Goal: Information Seeking & Learning: Learn about a topic

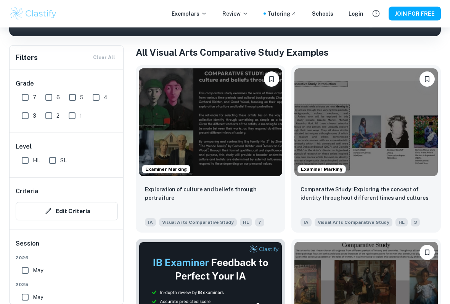
scroll to position [140, 0]
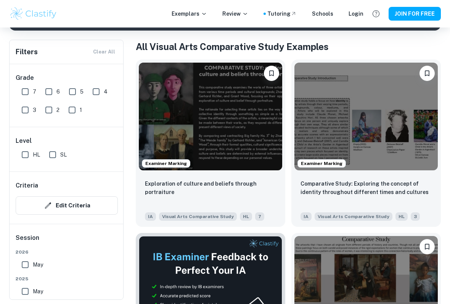
click at [241, 145] on img at bounding box center [210, 117] width 143 height 108
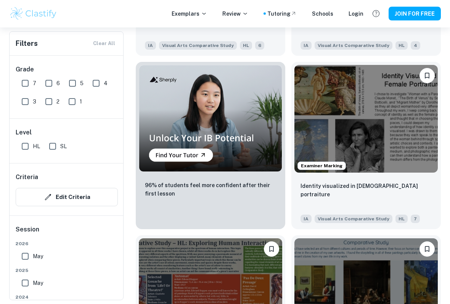
scroll to position [658, 0]
click at [359, 94] on img at bounding box center [366, 119] width 143 height 108
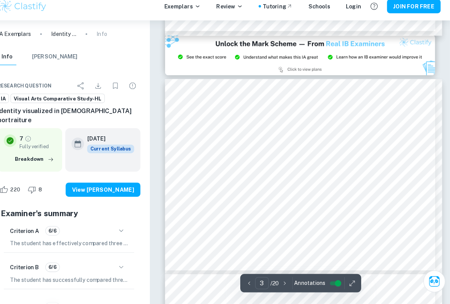
scroll to position [419, 0]
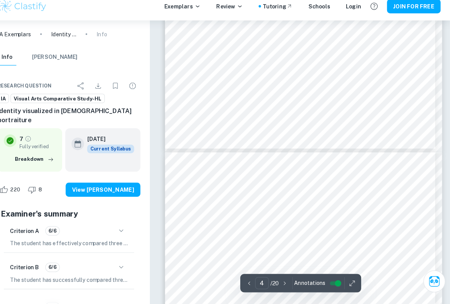
type input "3"
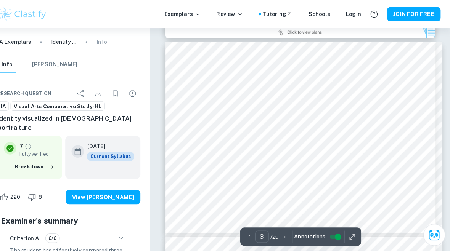
scroll to position [461, 0]
